Goal: Navigation & Orientation: Find specific page/section

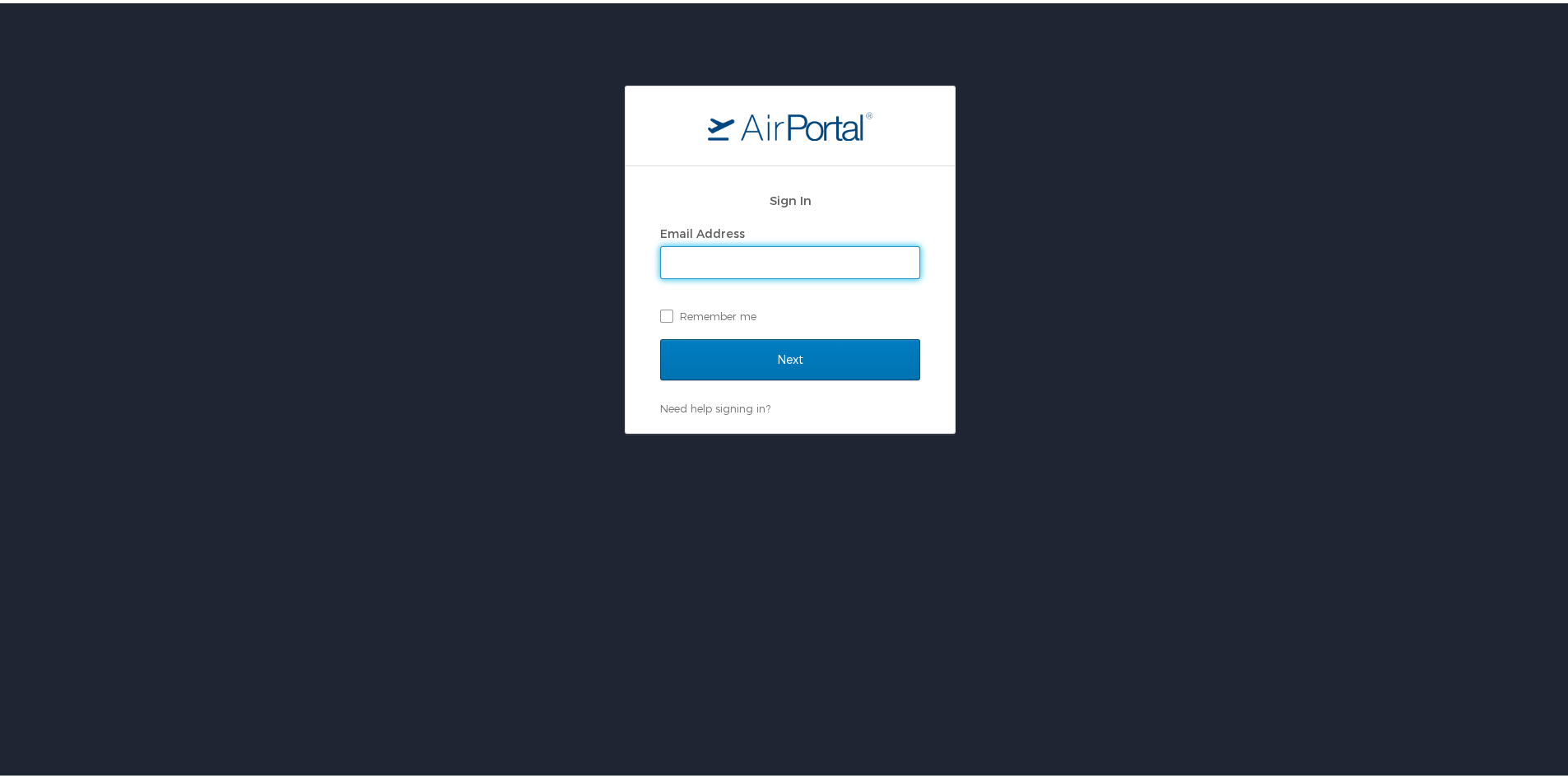
click at [674, 261] on input "Email Address" at bounding box center [790, 259] width 258 height 31
type input "jared.larsen@dhw.idaho.gov"
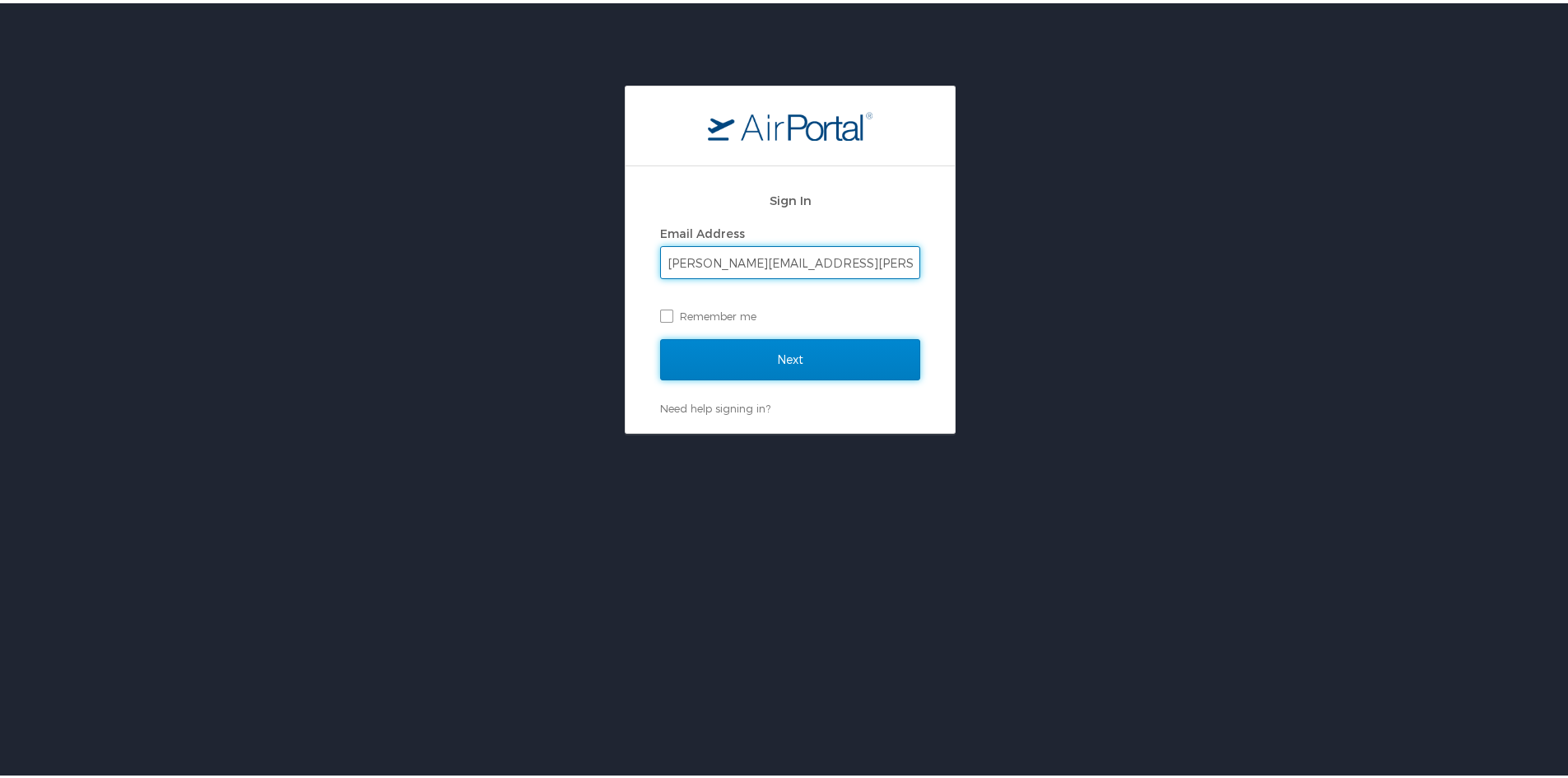
click at [753, 354] on input "Next" at bounding box center [790, 357] width 260 height 41
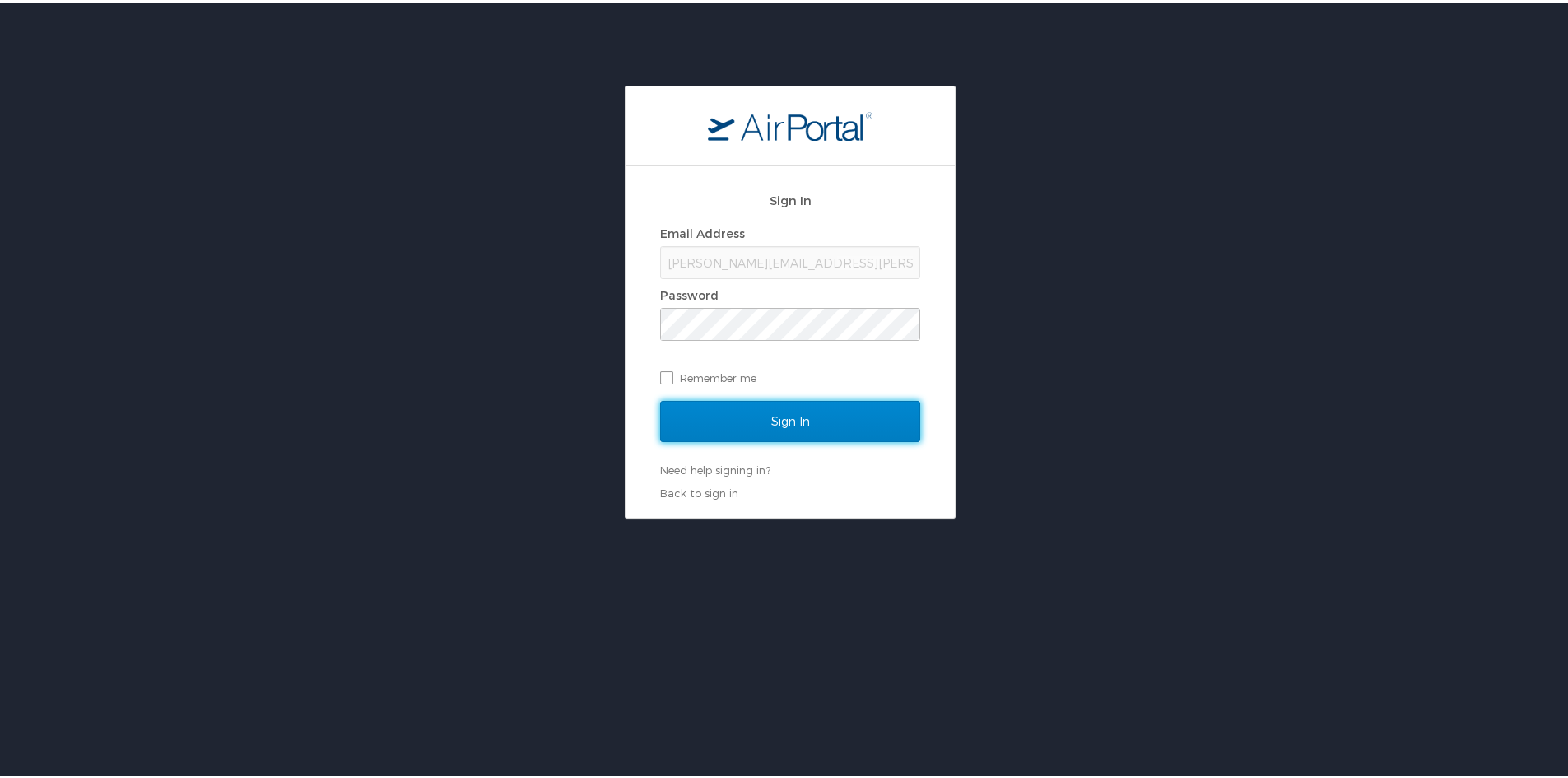
click at [802, 414] on input "Sign In" at bounding box center [790, 419] width 260 height 41
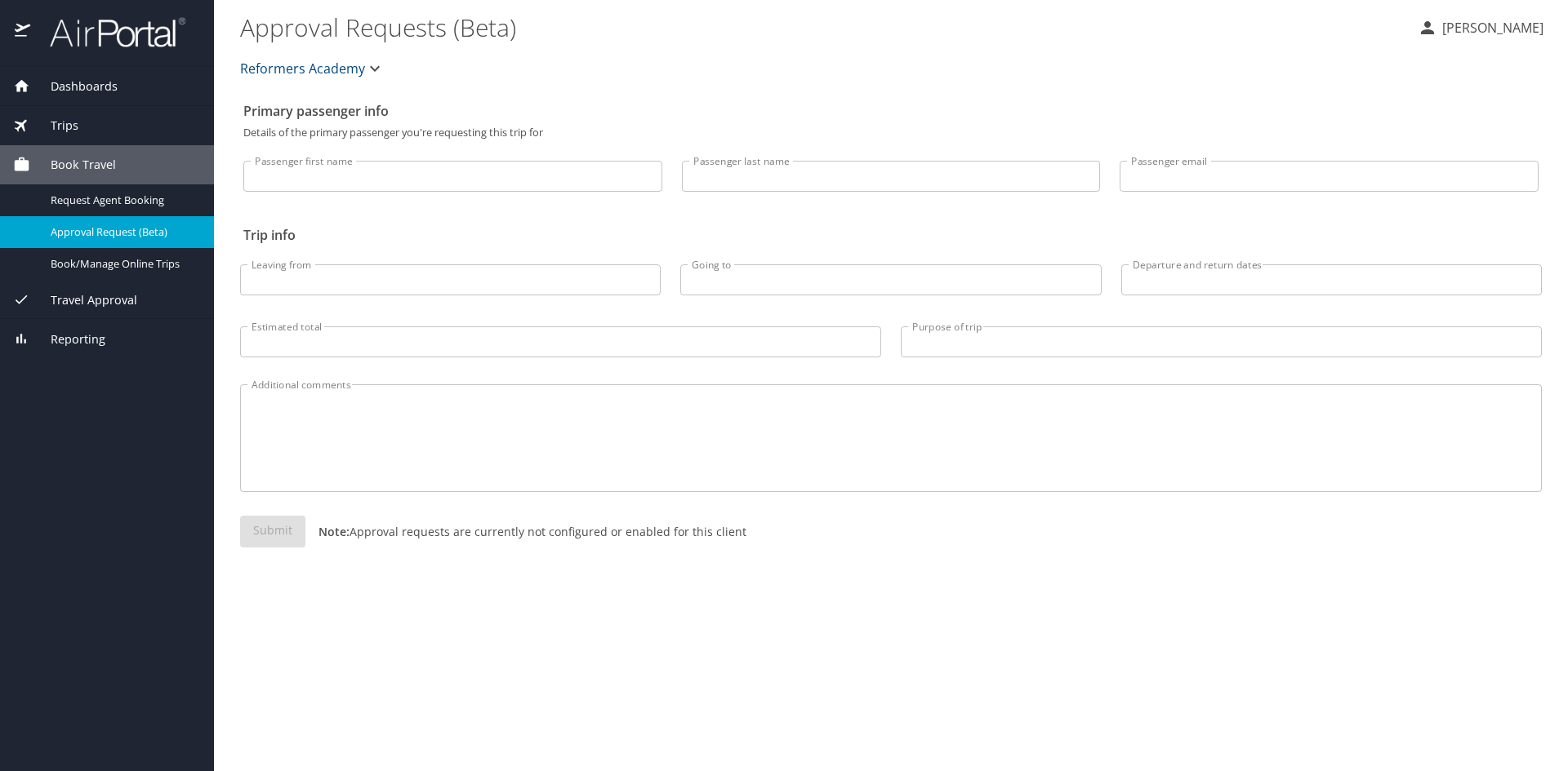
click at [114, 296] on span "Travel Approval" at bounding box center [83, 299] width 107 height 18
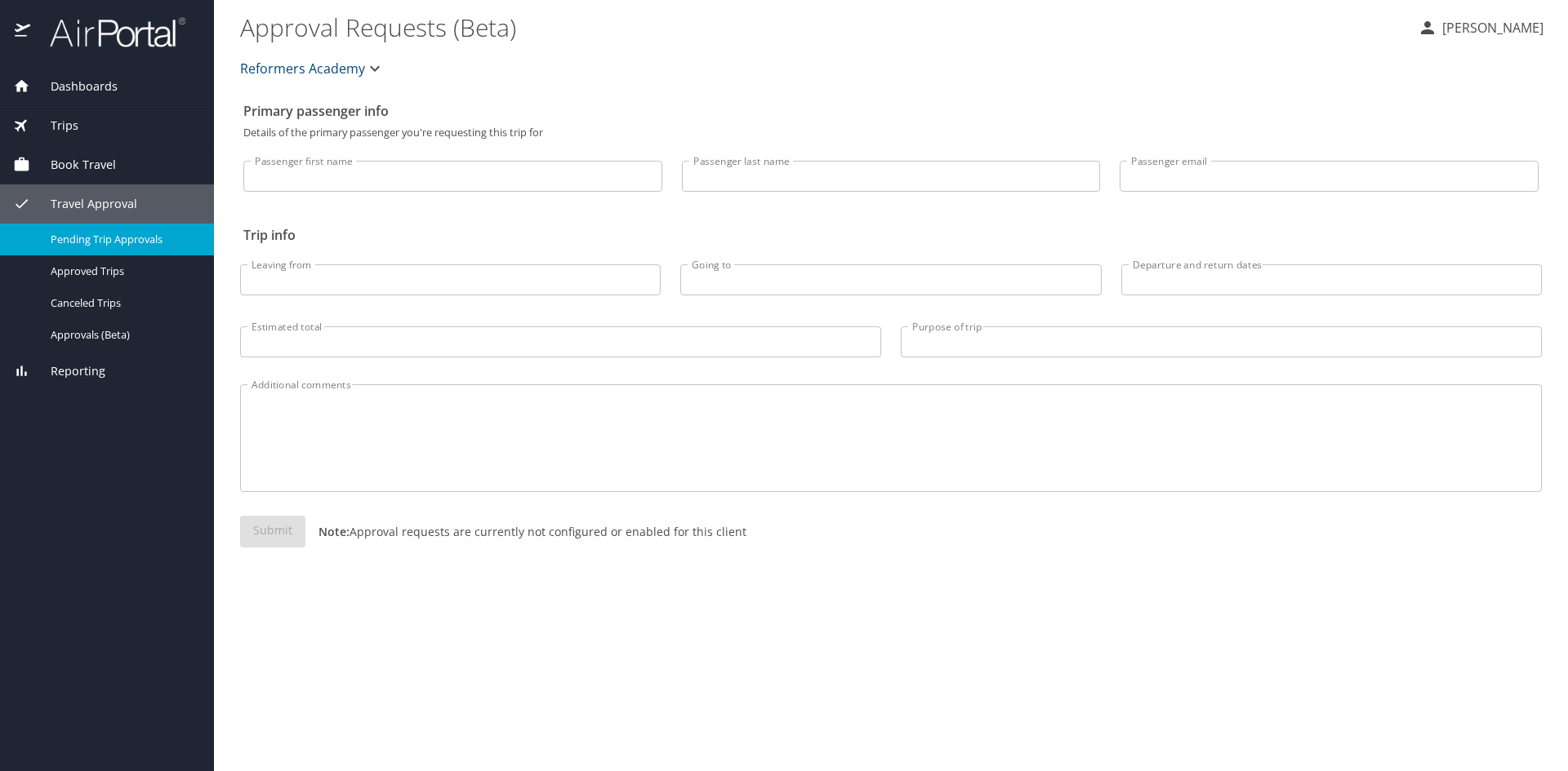
click at [90, 241] on span "Pending Trip Approvals" at bounding box center [122, 239] width 143 height 16
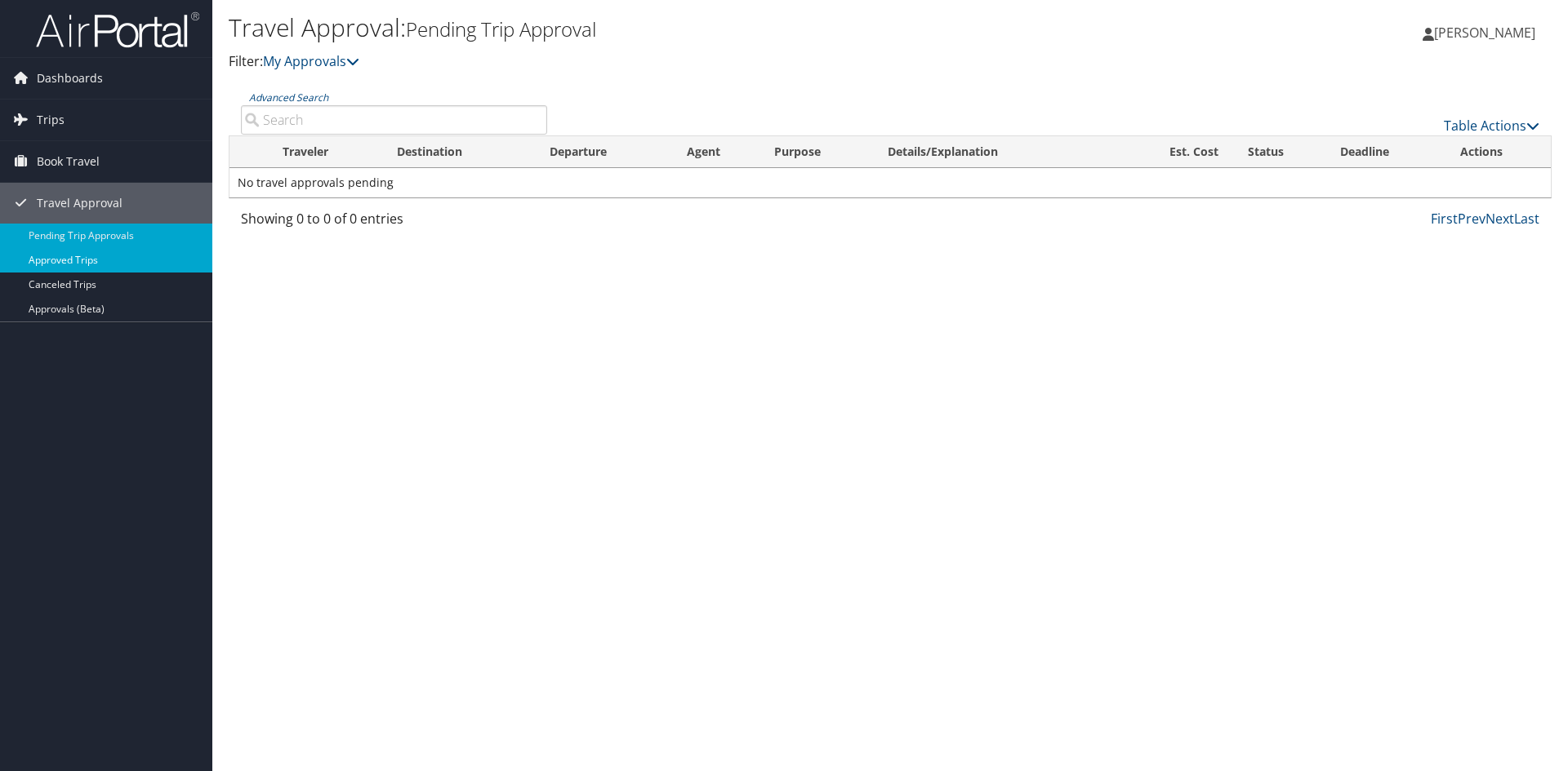
click at [49, 263] on link "Approved Trips" at bounding box center [106, 260] width 212 height 24
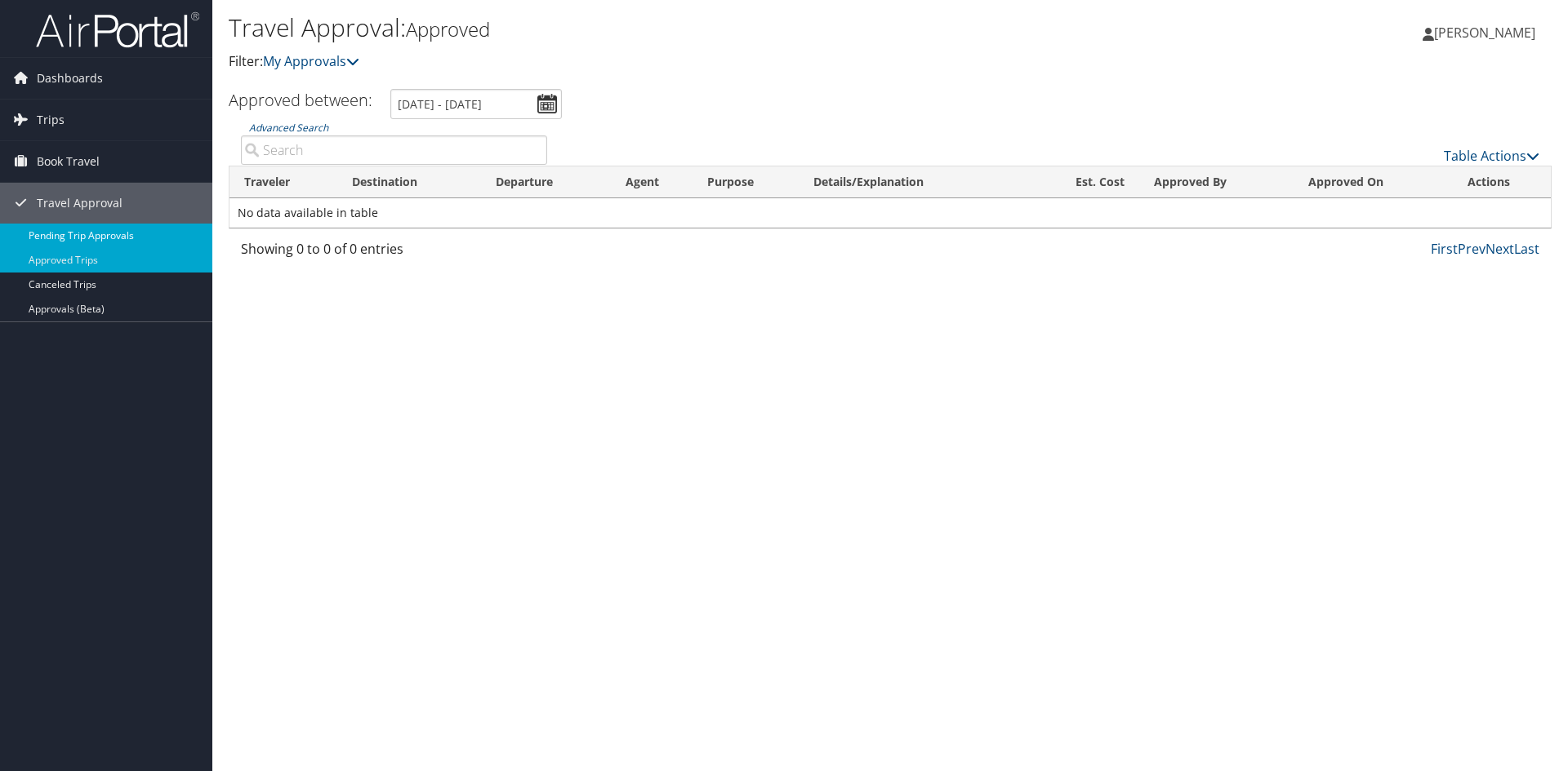
click at [67, 237] on link "Pending Trip Approvals" at bounding box center [106, 235] width 212 height 24
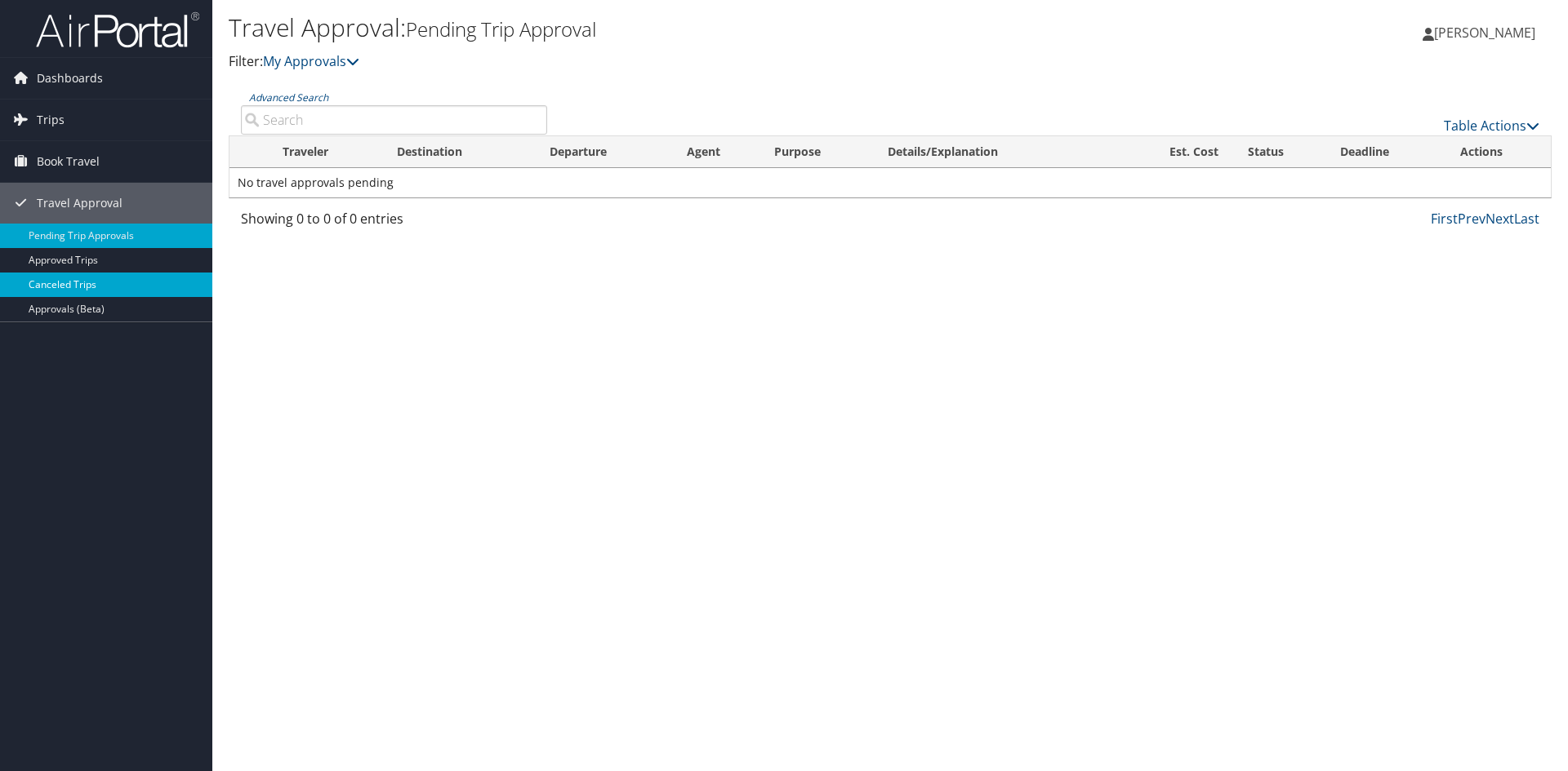
click at [60, 289] on link "Canceled Trips" at bounding box center [106, 285] width 212 height 24
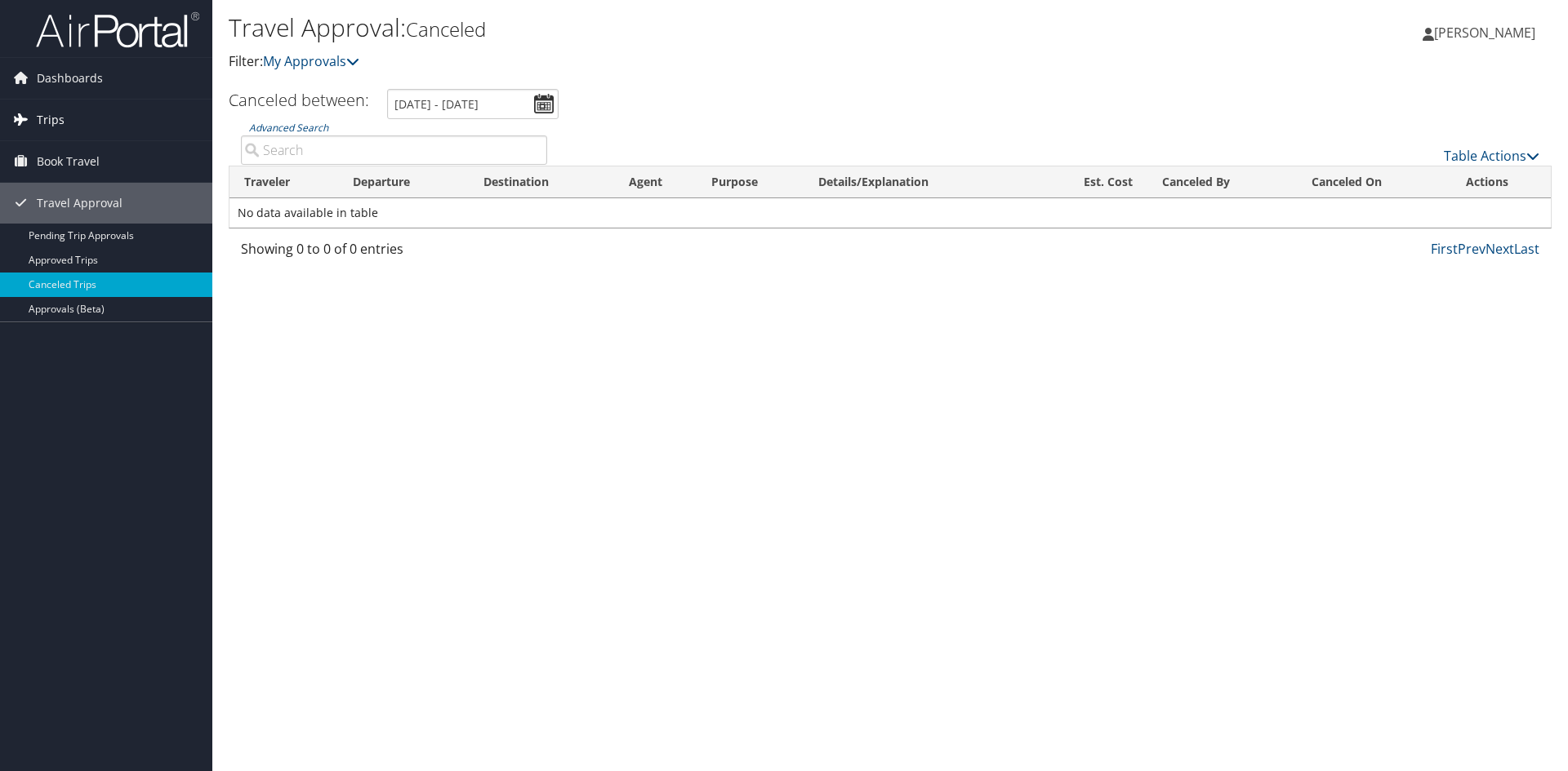
click at [74, 119] on link "Trips" at bounding box center [106, 120] width 212 height 41
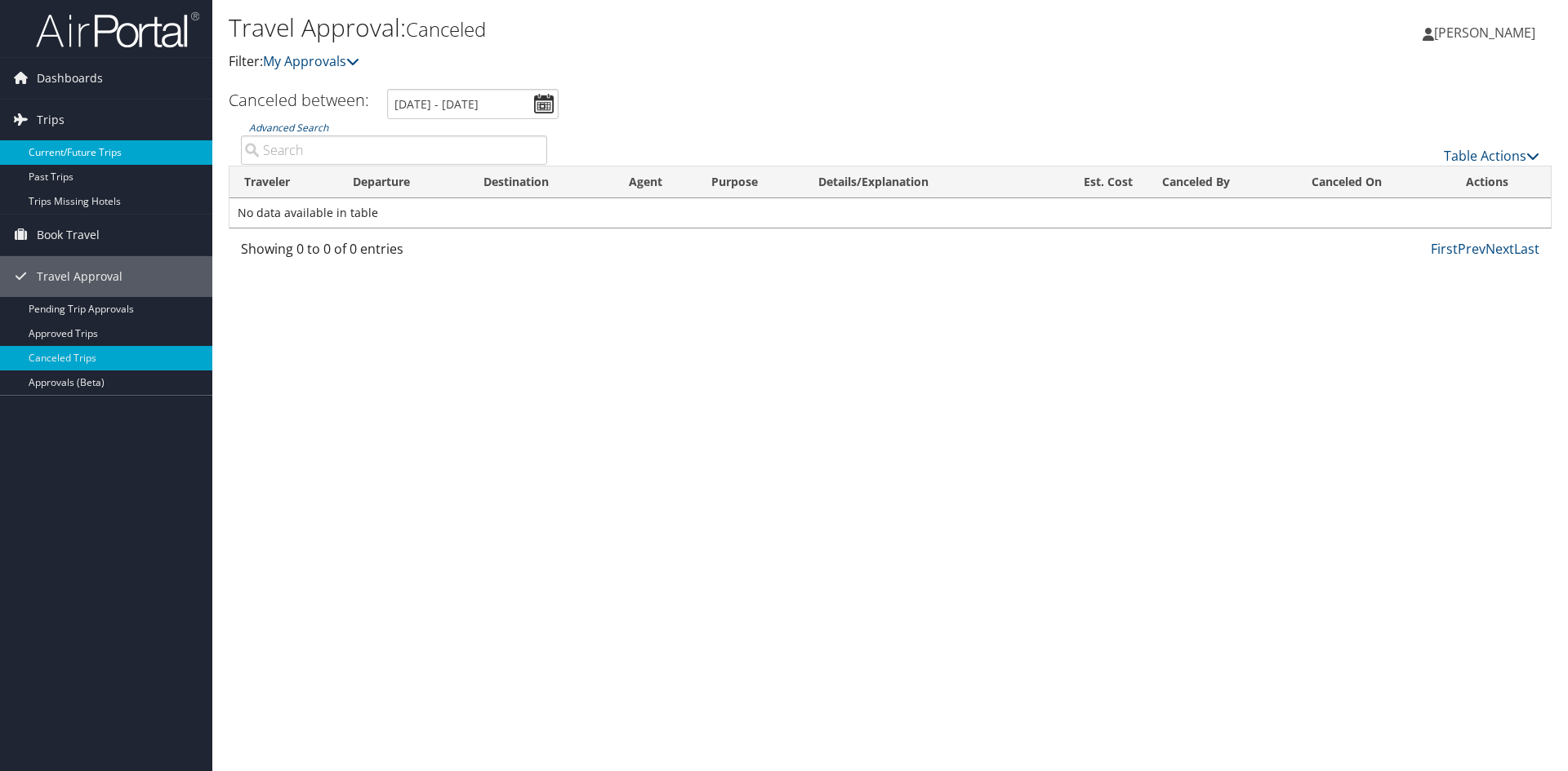
click at [57, 152] on link "Current/Future Trips" at bounding box center [106, 153] width 212 height 24
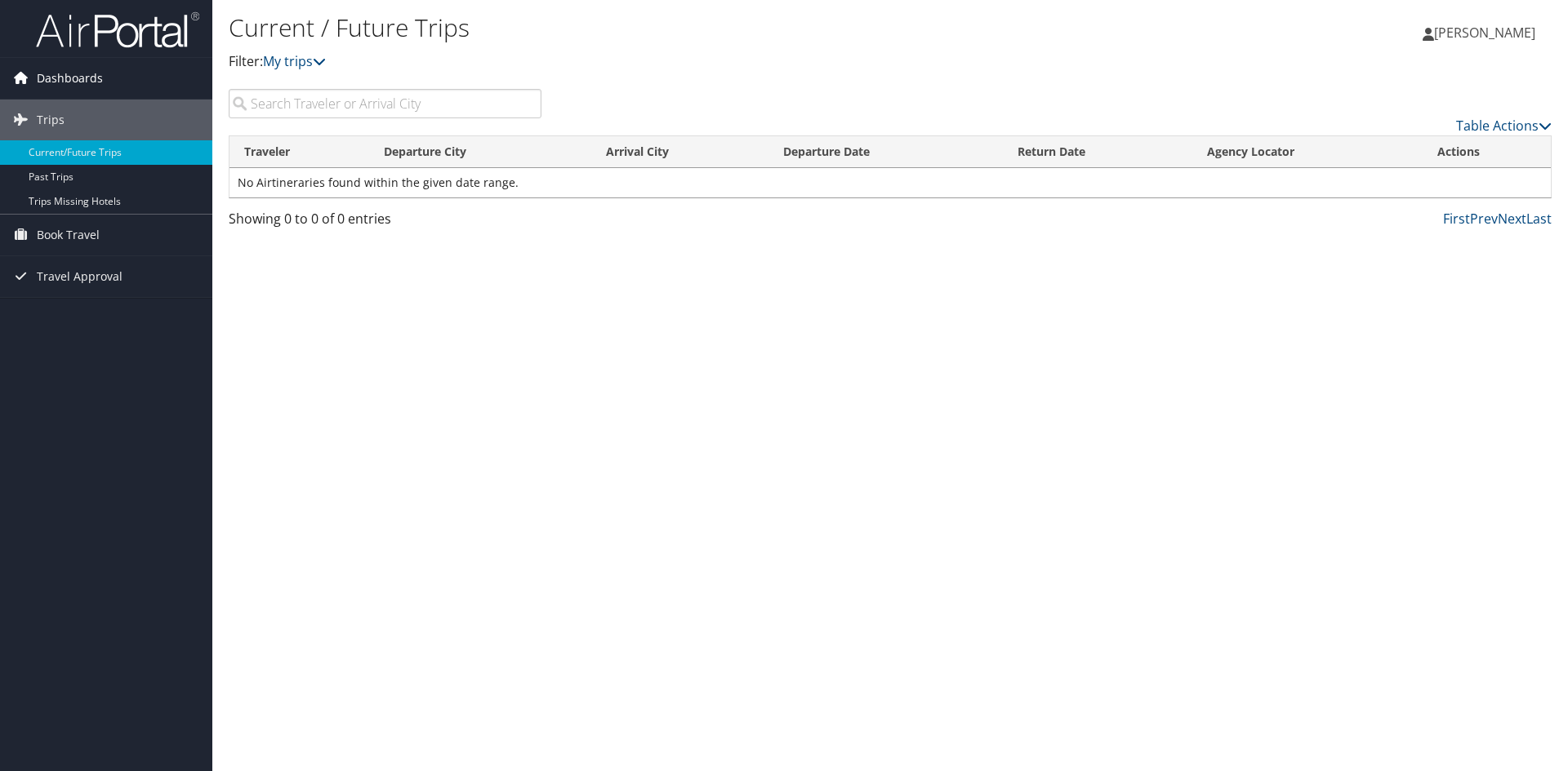
click at [43, 76] on span "Dashboards" at bounding box center [69, 78] width 66 height 41
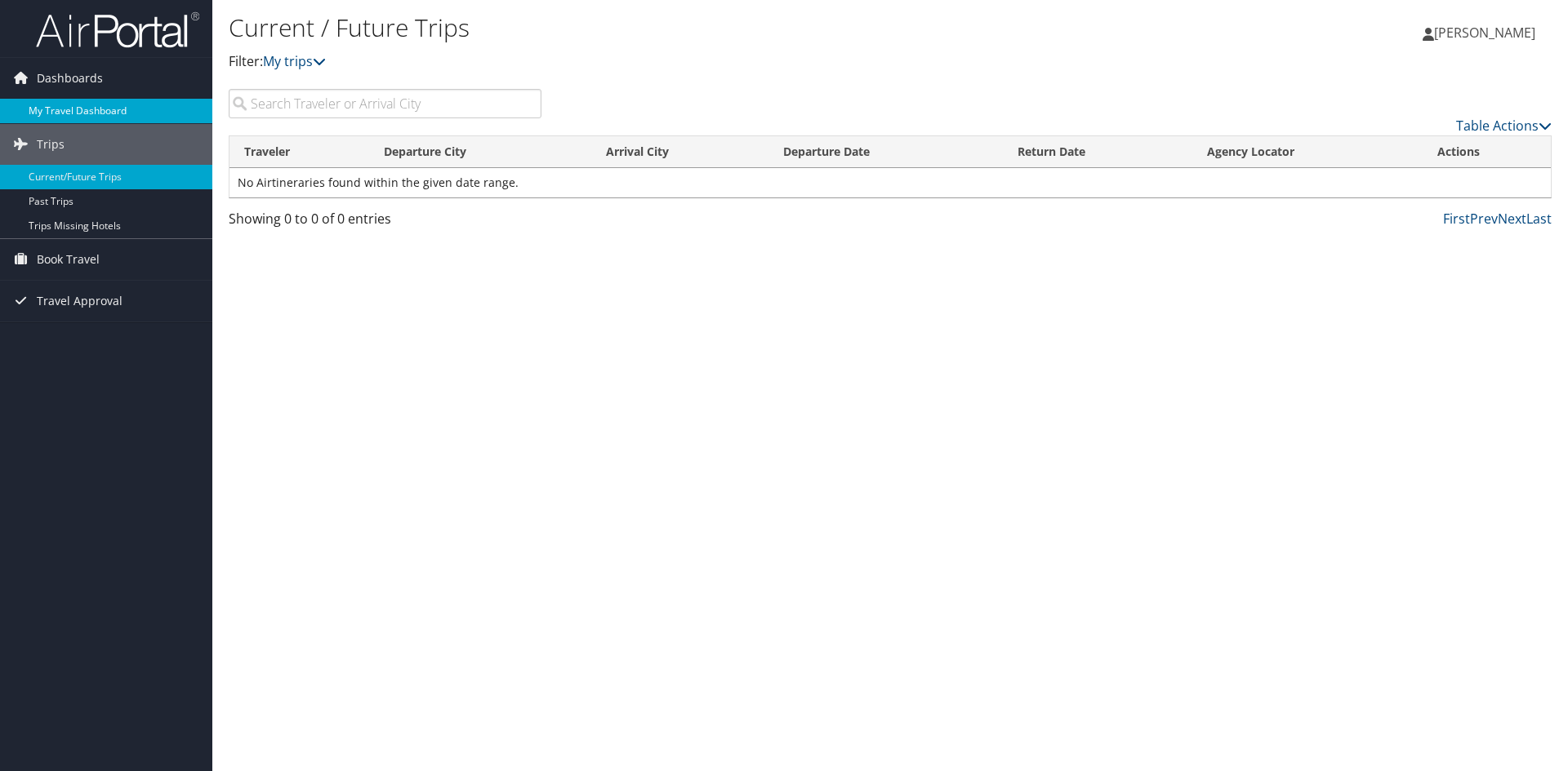
click at [42, 111] on link "My Travel Dashboard" at bounding box center [106, 111] width 212 height 24
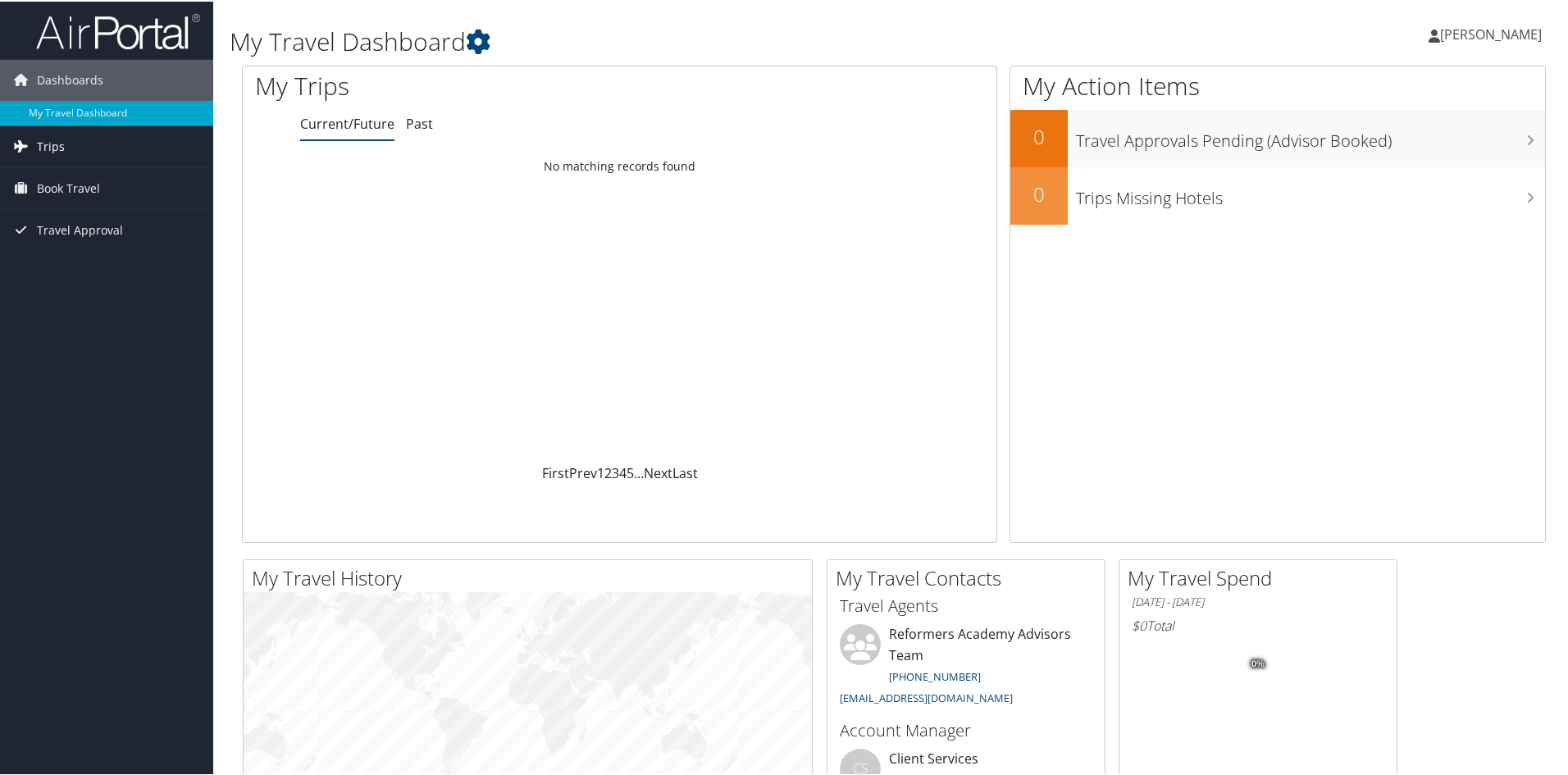
click at [53, 141] on span "Trips" at bounding box center [50, 145] width 28 height 41
click at [63, 254] on span "Book Travel" at bounding box center [68, 261] width 64 height 41
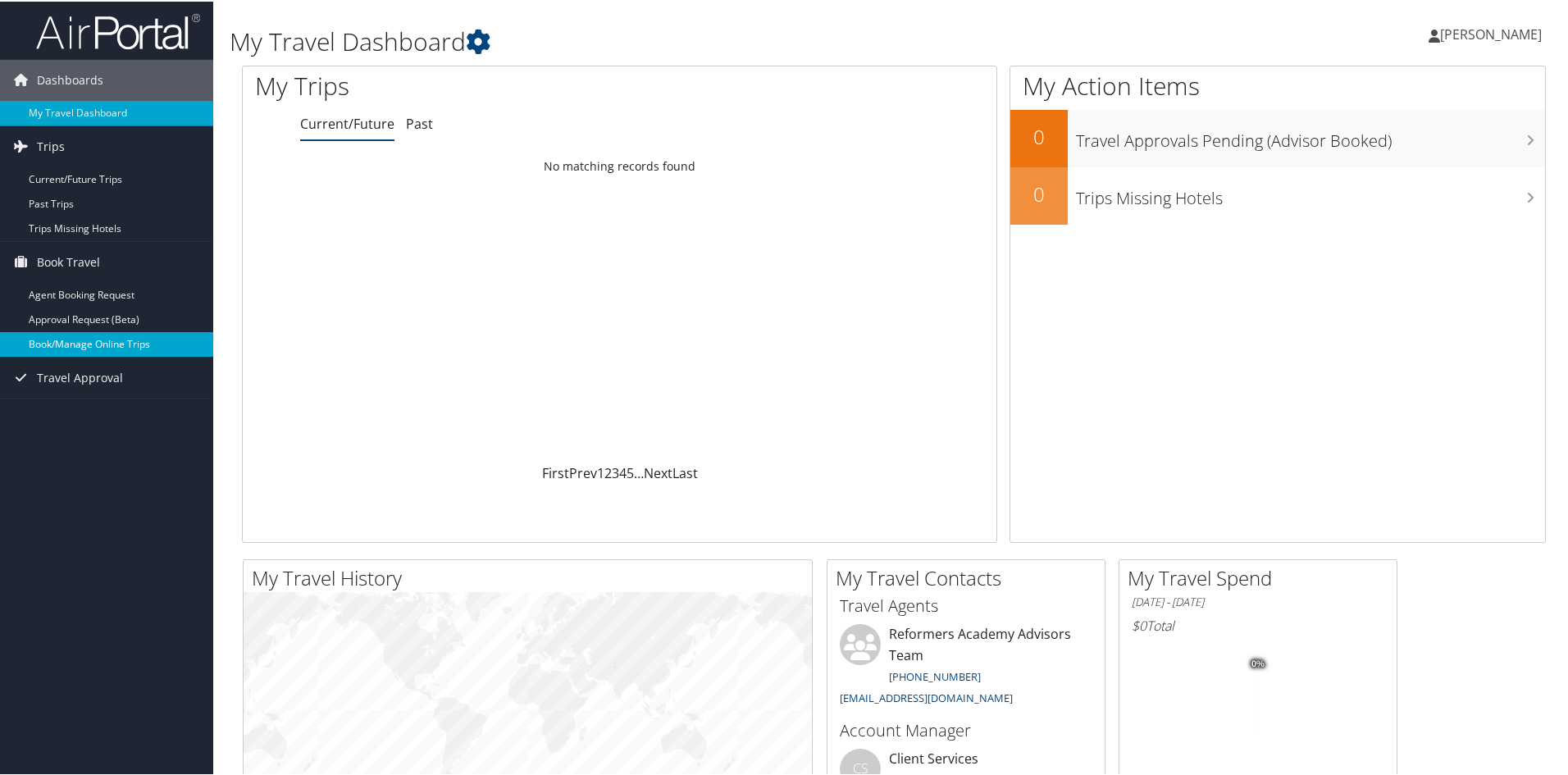
click at [112, 346] on link "Book/Manage Online Trips" at bounding box center [107, 343] width 213 height 24
